Goal: Transaction & Acquisition: Purchase product/service

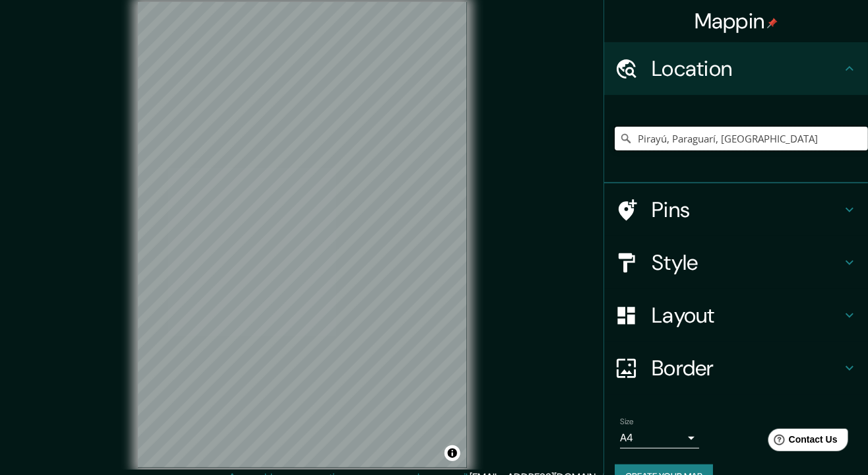
click at [747, 143] on input "Pirayú, Paraguarí, Paraguay" at bounding box center [741, 139] width 253 height 24
click at [836, 128] on input "Pirayú, Paraguarí, Paraguay" at bounding box center [741, 139] width 253 height 24
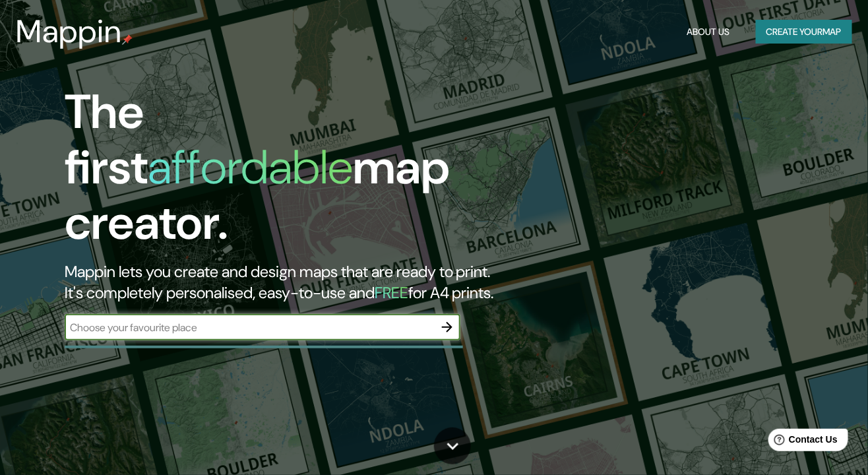
click at [444, 322] on icon "button" at bounding box center [447, 327] width 11 height 11
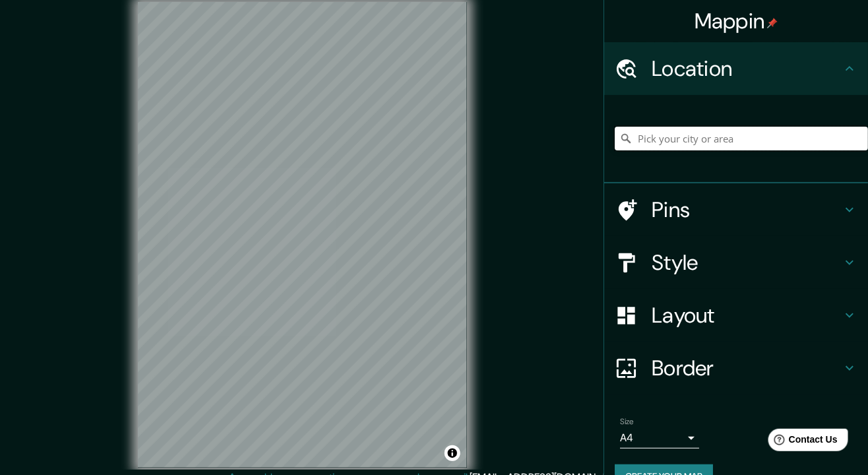
click at [720, 145] on input "Pick your city or area" at bounding box center [741, 139] width 253 height 24
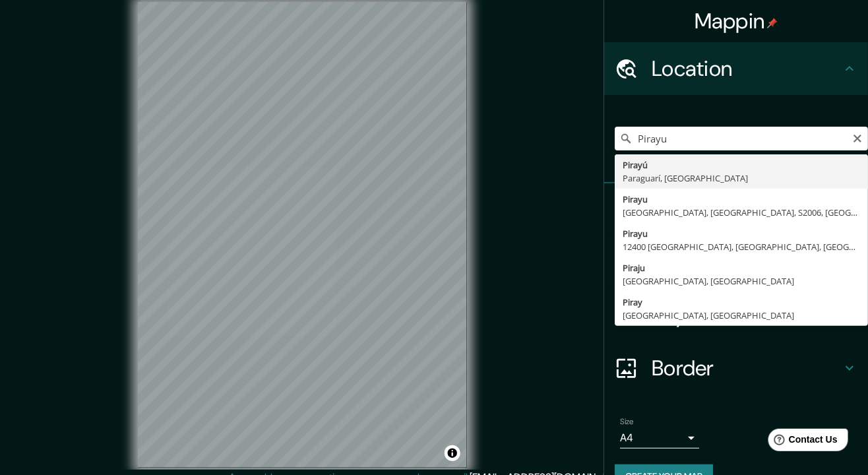
type input "Pirayú, Paraguarí, [GEOGRAPHIC_DATA]"
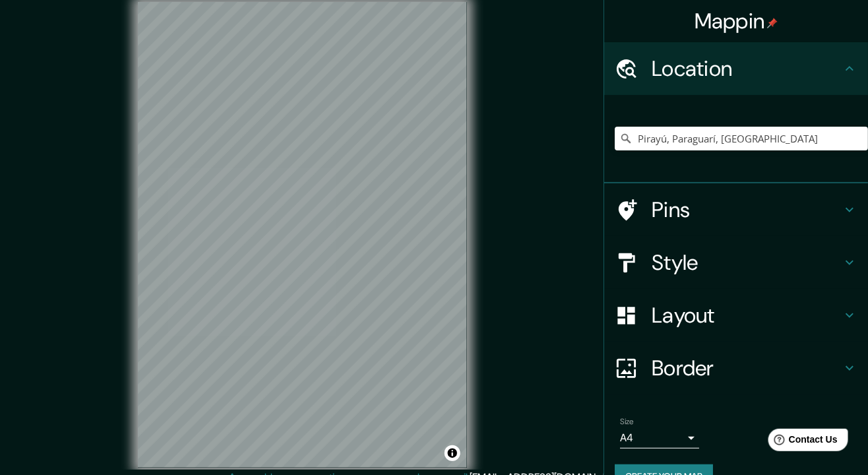
click at [722, 268] on h4 "Style" at bounding box center [747, 262] width 190 height 26
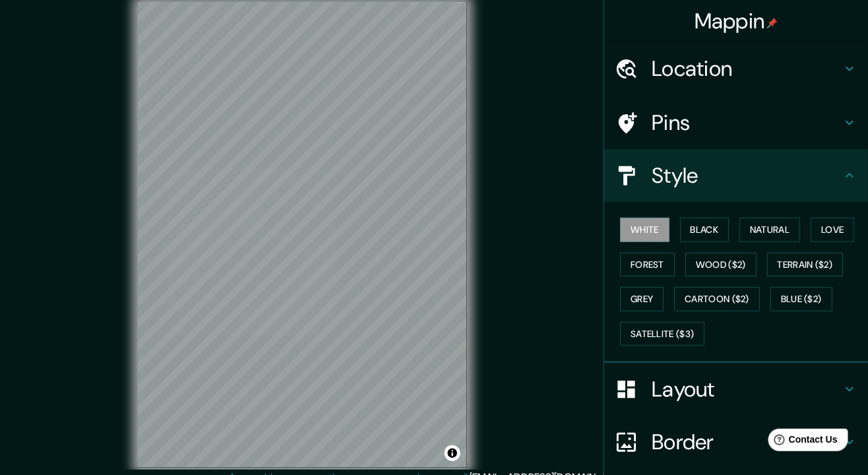
click at [718, 234] on button "Black" at bounding box center [704, 230] width 49 height 24
click at [732, 388] on h4 "Layout" at bounding box center [747, 389] width 190 height 26
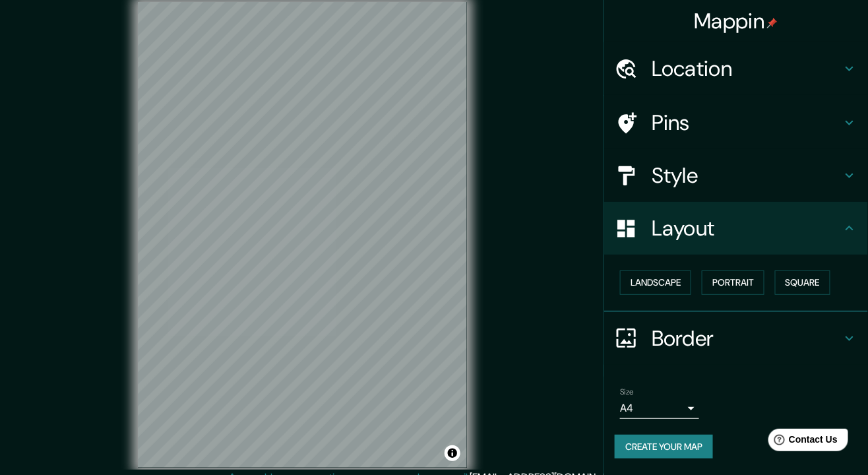
click at [734, 284] on button "Portrait" at bounding box center [733, 282] width 63 height 24
click at [672, 282] on button "Landscape" at bounding box center [655, 282] width 71 height 24
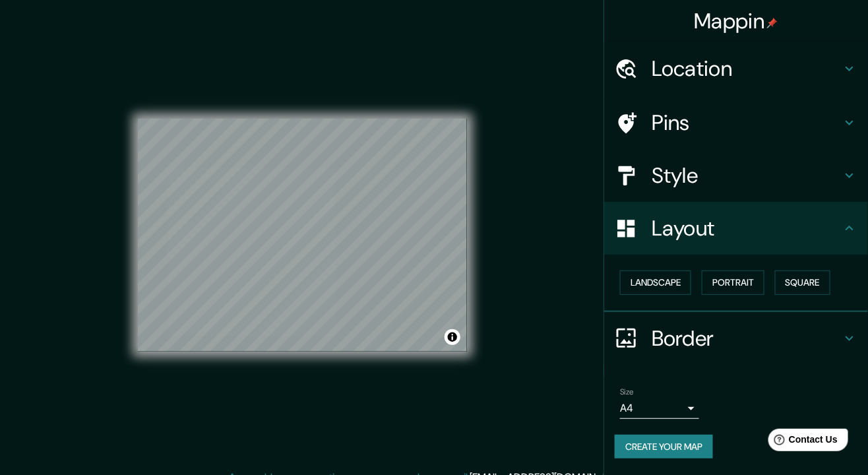
click at [683, 409] on body "Mappin Location Pirayú, Paraguarí, Paraguay Pins Style Layout Landscape Portrai…" at bounding box center [434, 237] width 868 height 475
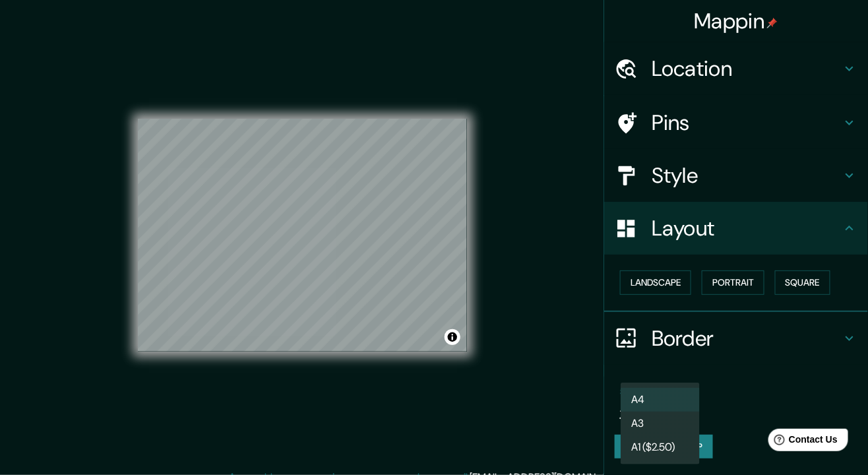
click at [666, 426] on li "A3" at bounding box center [660, 424] width 79 height 24
type input "a4"
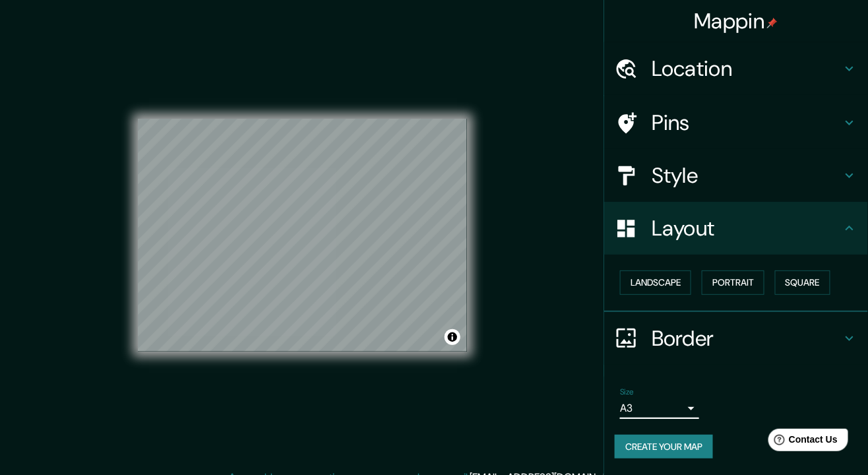
click at [712, 447] on button "Create your map" at bounding box center [664, 447] width 98 height 24
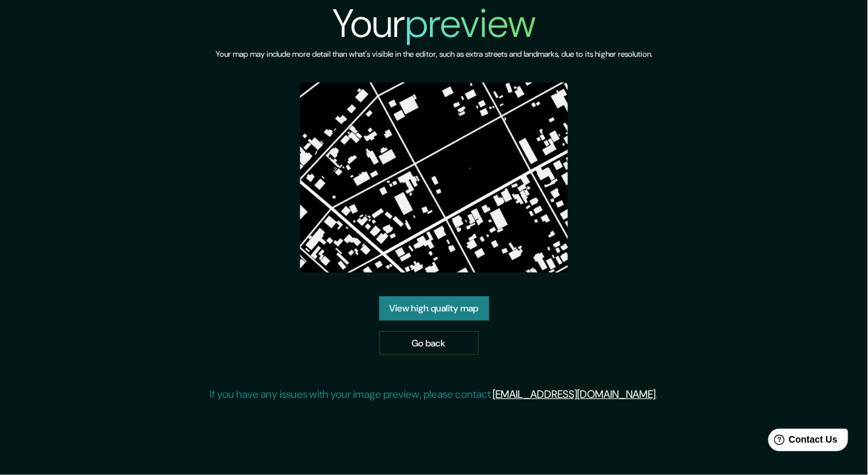
click at [472, 321] on link "View high quality map" at bounding box center [434, 308] width 110 height 24
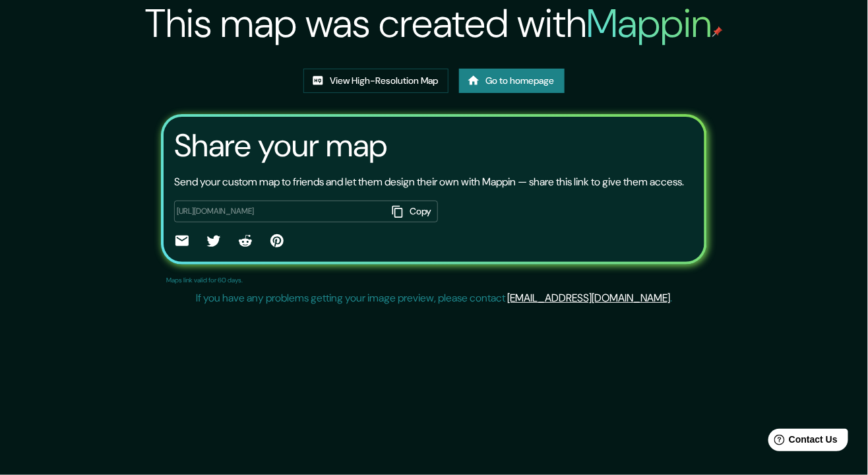
click at [412, 70] on link "View High-Resolution Map" at bounding box center [375, 81] width 145 height 24
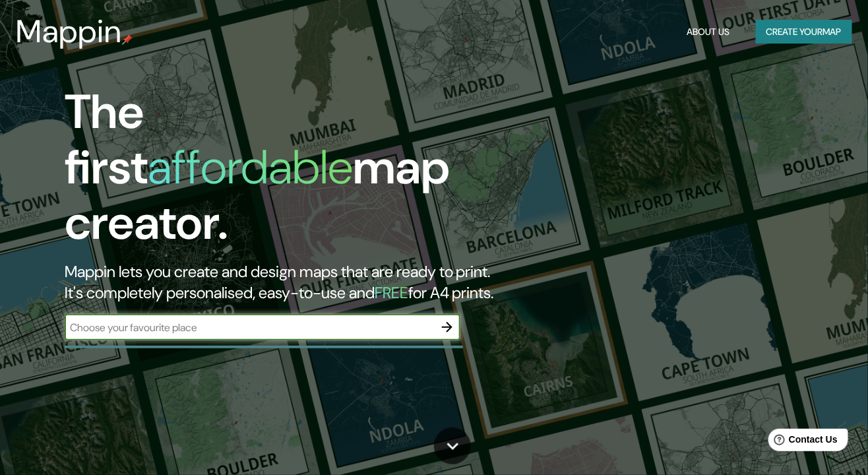
click at [451, 321] on icon "button" at bounding box center [447, 327] width 16 height 16
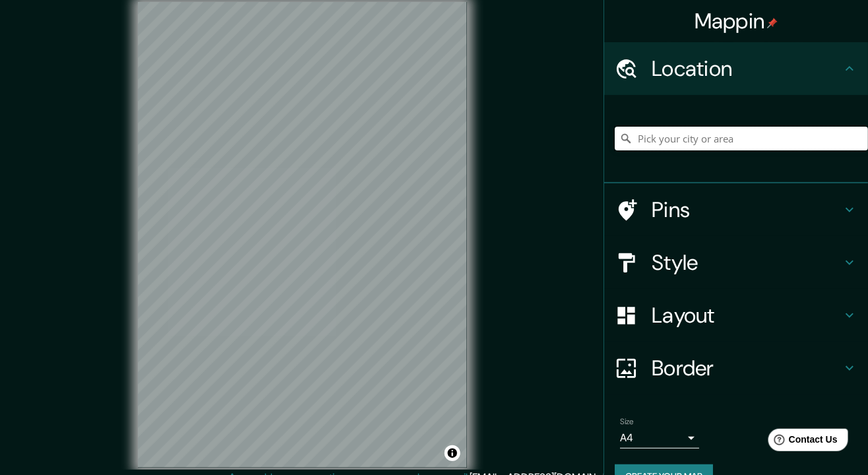
click at [763, 142] on input "Pick your city or area" at bounding box center [741, 139] width 253 height 24
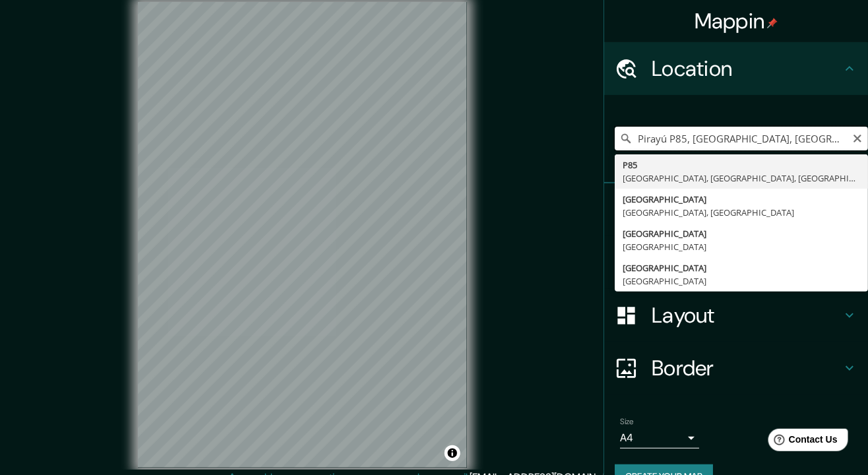
type input "Pirayú P85, Clonakilty, Condado de Cork, Irlanda"
click at [859, 139] on icon "Clear" at bounding box center [858, 139] width 8 height 8
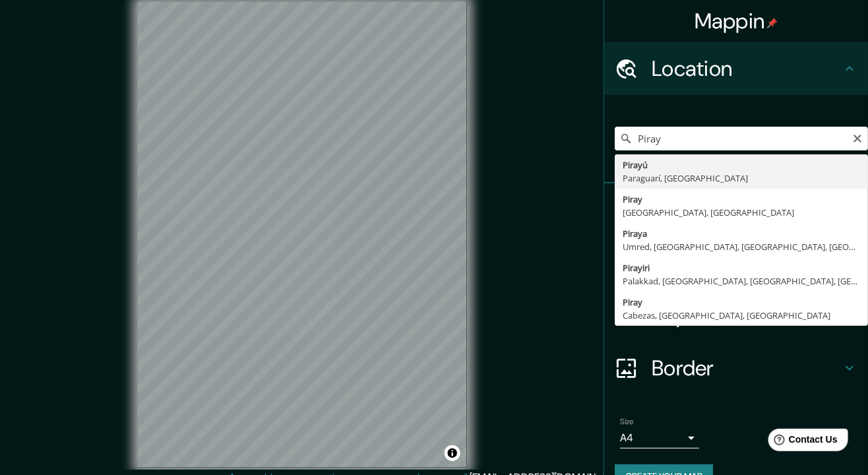
type input "Pirayú, Paraguarí, Paraguay"
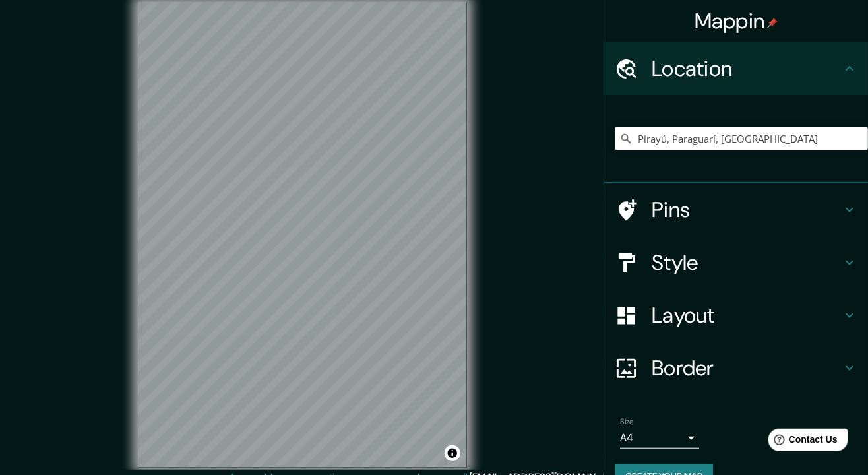
click at [677, 429] on body "Mappin Location Pirayú, Paraguarí, Paraguay Pins Style Layout Border Choose a b…" at bounding box center [434, 237] width 868 height 475
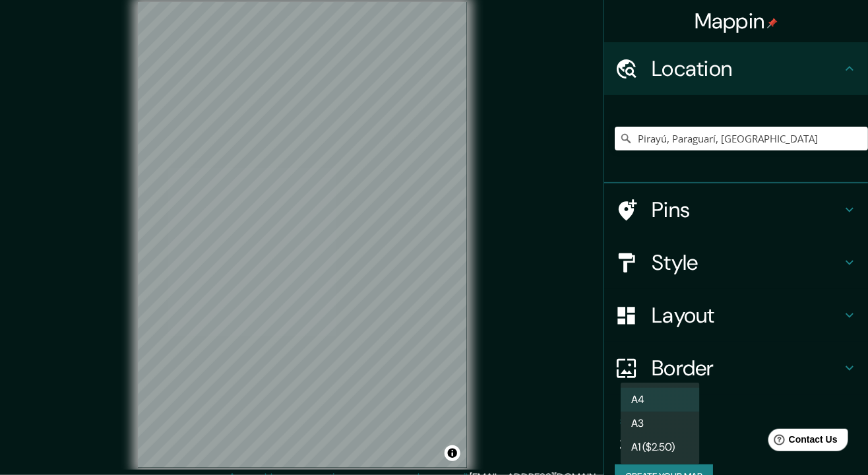
click at [669, 416] on li "A3" at bounding box center [660, 424] width 79 height 24
type input "a4"
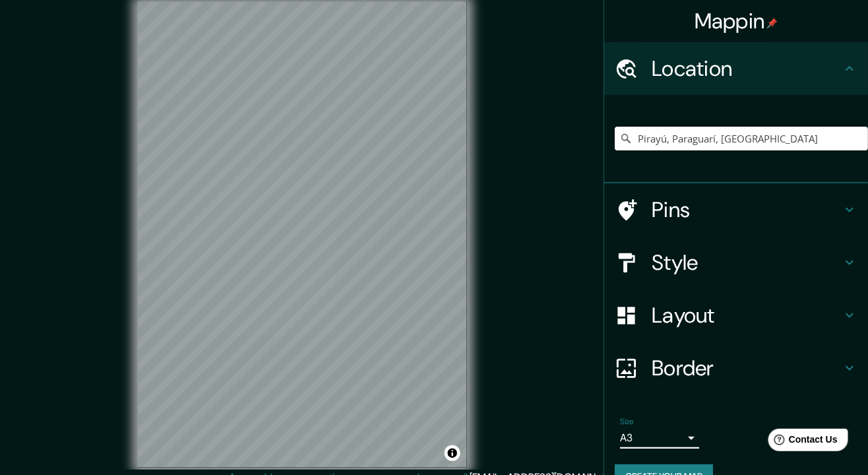
click at [713, 262] on h4 "Style" at bounding box center [747, 262] width 190 height 26
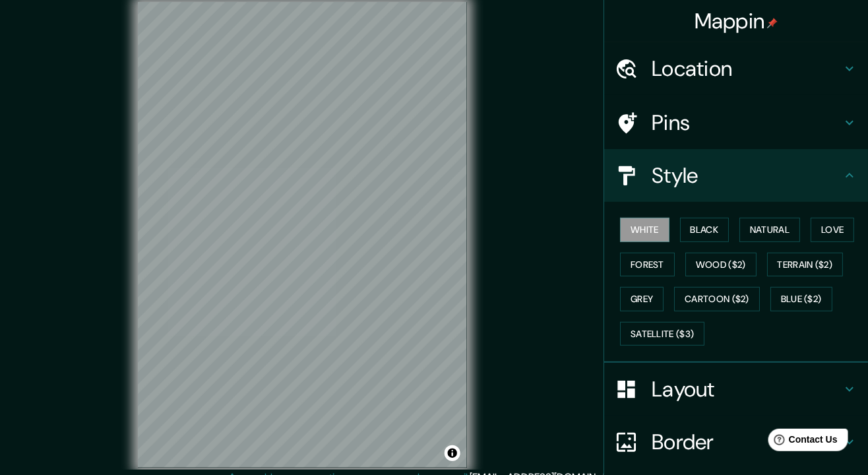
click at [729, 236] on button "Black" at bounding box center [704, 230] width 49 height 24
click at [682, 385] on h4 "Layout" at bounding box center [747, 389] width 190 height 26
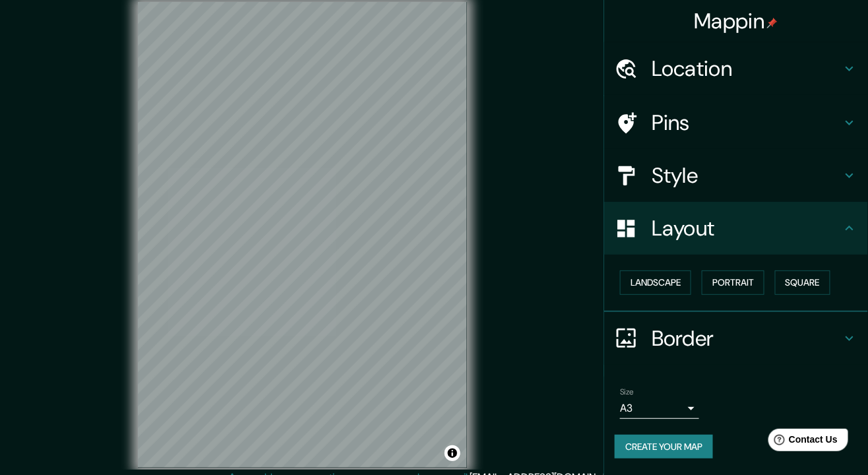
click at [678, 285] on button "Landscape" at bounding box center [655, 282] width 71 height 24
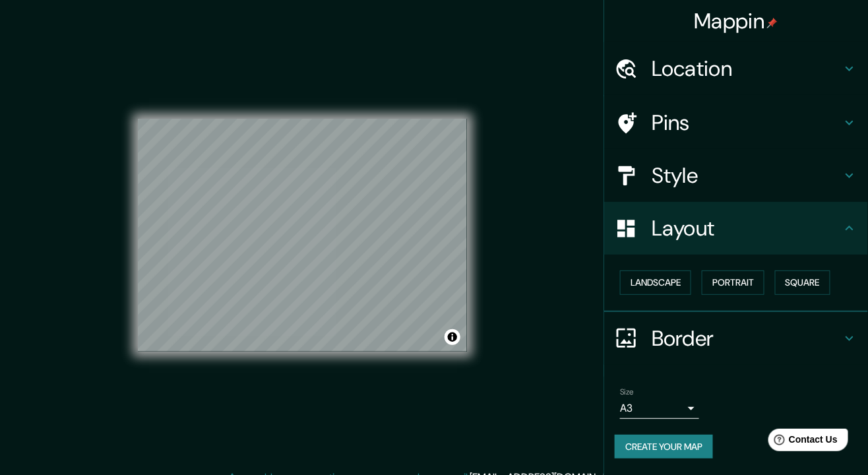
click at [689, 437] on button "Create your map" at bounding box center [664, 447] width 98 height 24
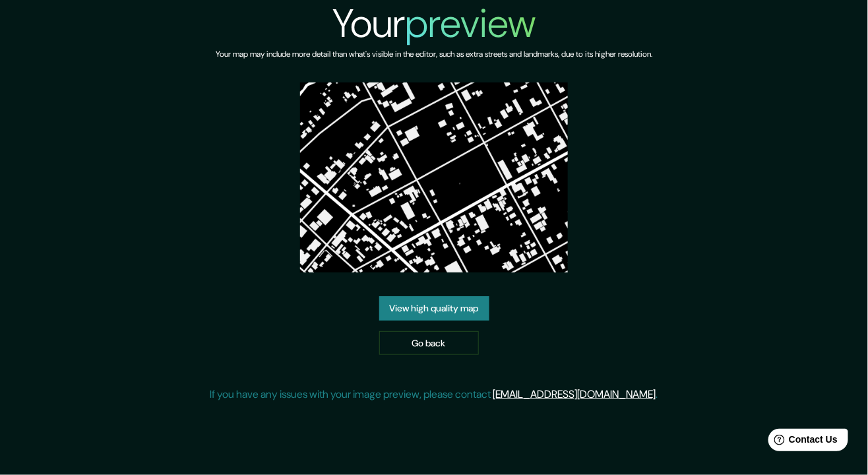
click at [464, 321] on link "View high quality map" at bounding box center [434, 308] width 110 height 24
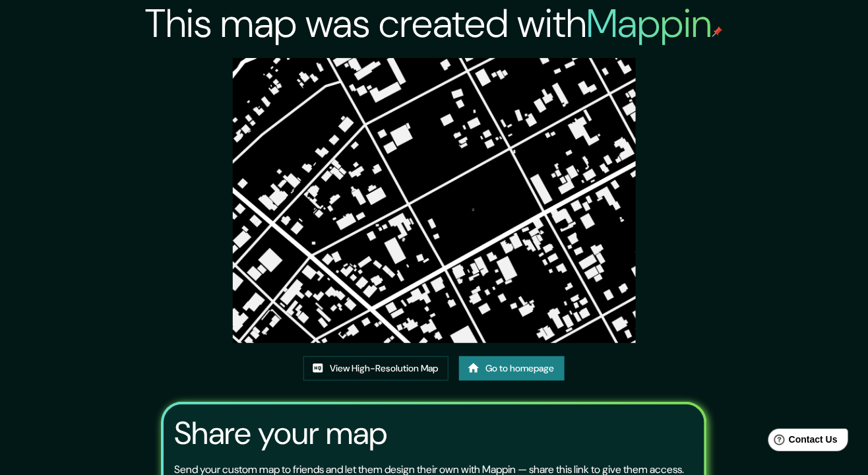
click at [409, 381] on link "View High-Resolution Map" at bounding box center [375, 368] width 145 height 24
